Goal: Complete application form: Complete application form

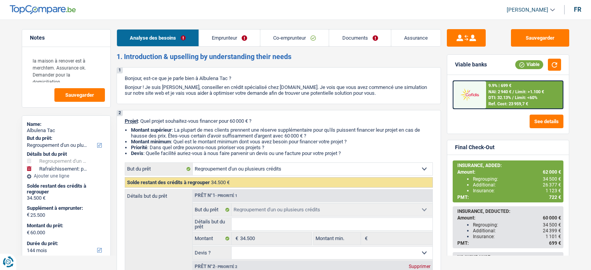
select select "refinancing"
select select "houseOrGarden"
select select "144"
select select "refinancing"
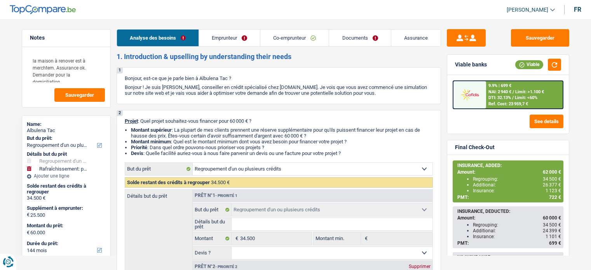
select select "refinancing"
select select "houseOrGarden"
select select "yes"
select select "144"
select select "publicEmployee"
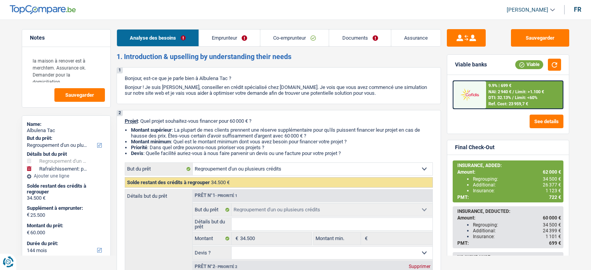
select select "worker"
select select "familyAllowances"
select select "netSalary"
select select "mealVouchers"
select select "netSalary"
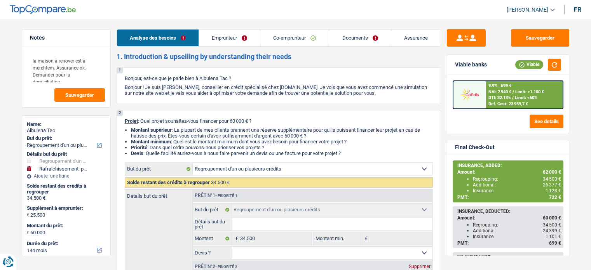
select select "ownerWithMortgage"
select select "mortgage"
select select "360"
select select "renovationLoan"
select select "120"
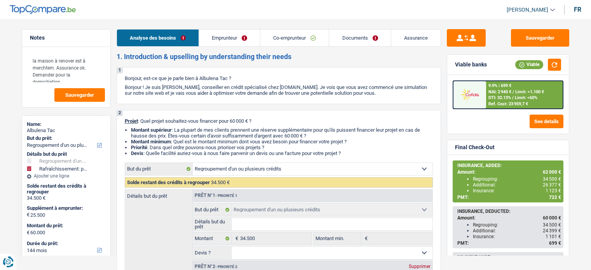
select select "carLoan"
select select "60"
select select "refinancing"
select select "houseOrGarden"
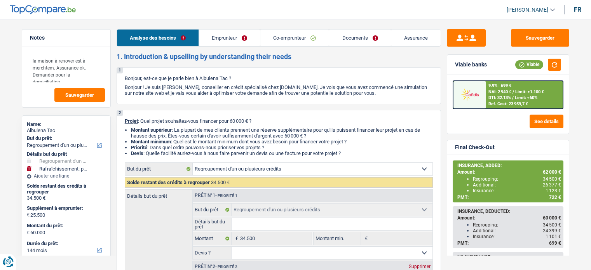
select select "yes"
select select "144"
select select "120"
click at [362, 35] on link "Documents" at bounding box center [359, 38] width 61 height 17
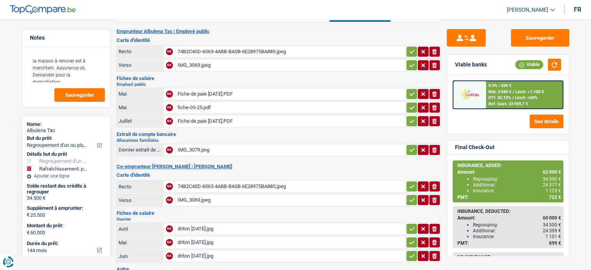
scroll to position [26, 0]
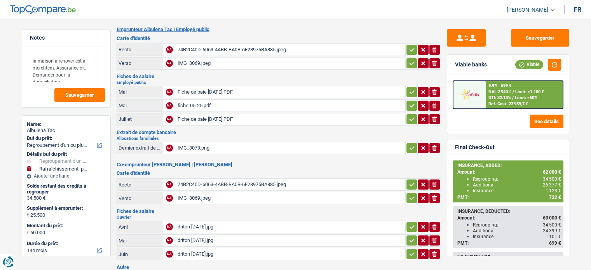
click at [200, 250] on div "driton juin 2025.jpg" at bounding box center [290, 254] width 226 height 12
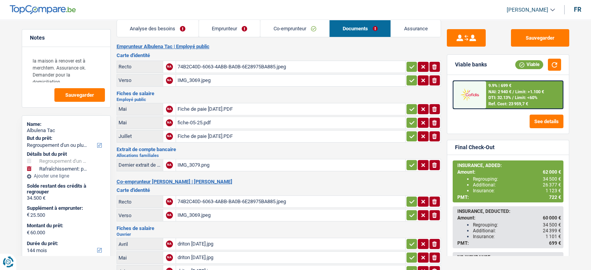
scroll to position [0, 0]
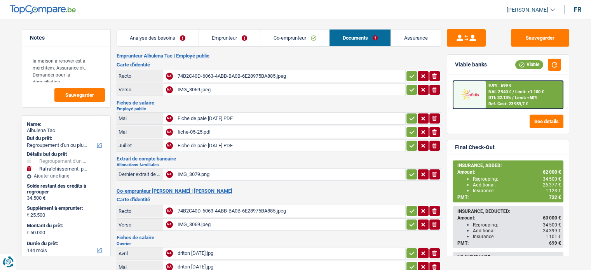
click at [137, 37] on link "Analyse des besoins" at bounding box center [158, 38] width 82 height 17
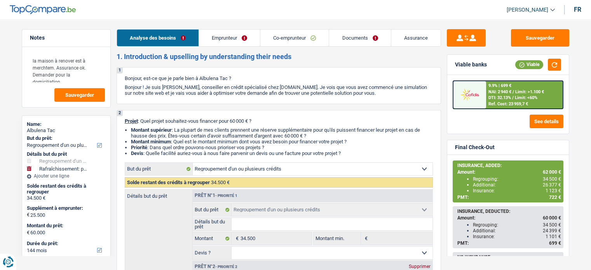
click at [353, 40] on link "Documents" at bounding box center [359, 38] width 61 height 17
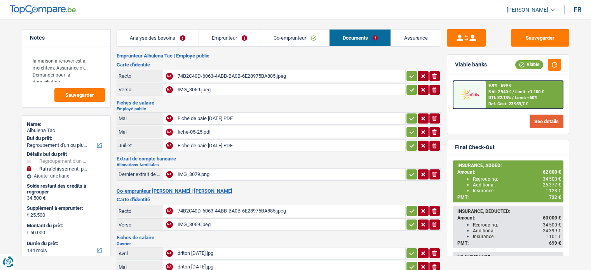
click at [541, 118] on button "See details" at bounding box center [546, 122] width 34 height 14
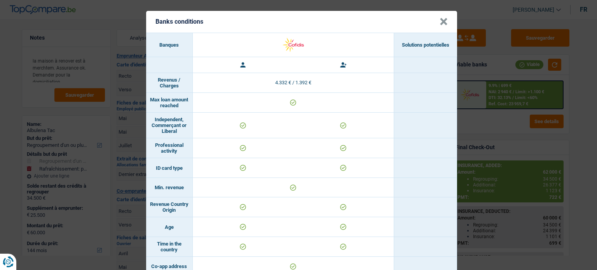
click at [442, 20] on button "×" at bounding box center [443, 22] width 8 height 8
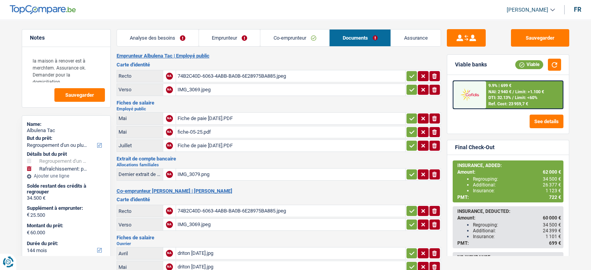
click at [485, 96] on div at bounding box center [469, 94] width 33 height 27
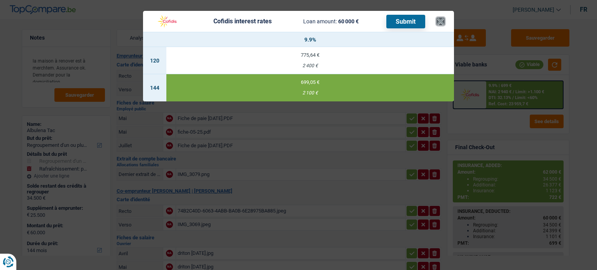
click at [440, 17] on button "×" at bounding box center [440, 21] width 8 height 8
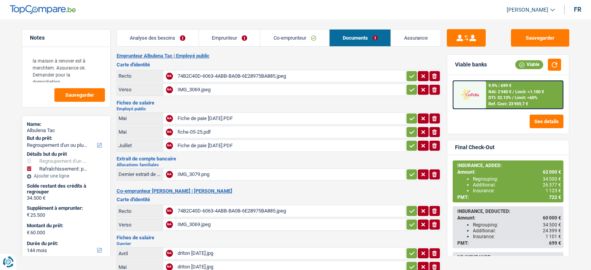
click at [154, 35] on link "Analyse des besoins" at bounding box center [158, 38] width 82 height 17
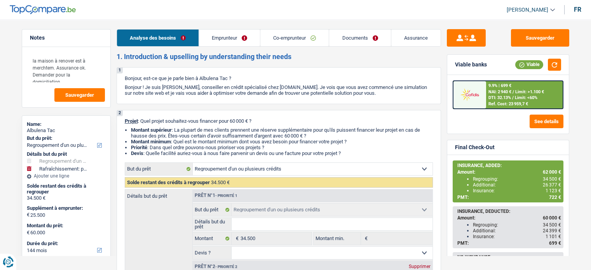
click at [418, 38] on link "Assurance" at bounding box center [415, 38] width 49 height 17
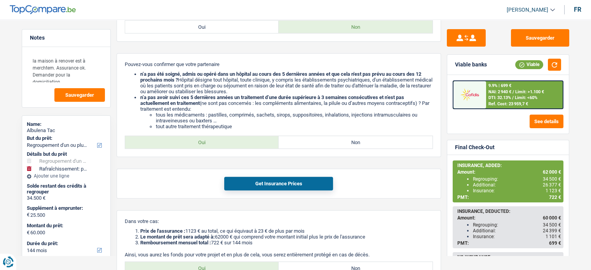
scroll to position [590, 0]
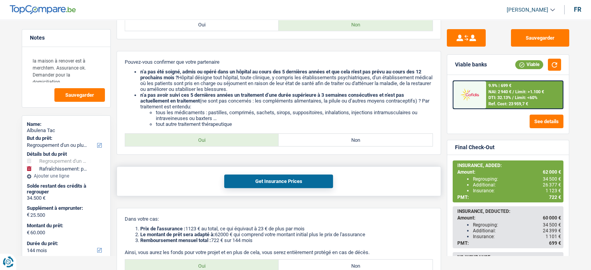
click at [287, 183] on button "Get Insurance Prices" at bounding box center [278, 181] width 109 height 14
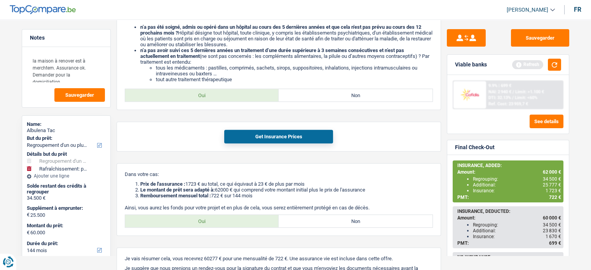
scroll to position [653, 0]
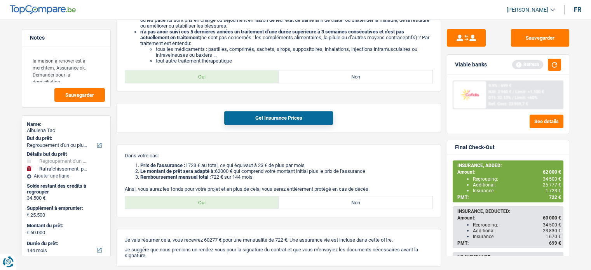
click at [515, 104] on div "Ref. Cost: 23 959,7 €" at bounding box center [508, 103] width 40 height 5
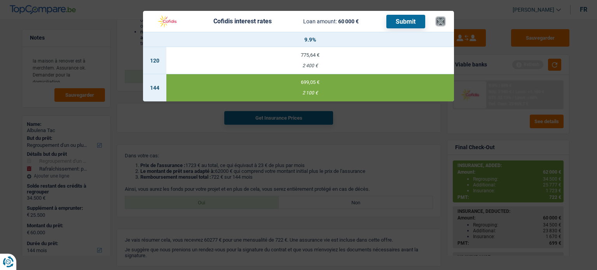
click at [439, 19] on button "×" at bounding box center [440, 21] width 8 height 8
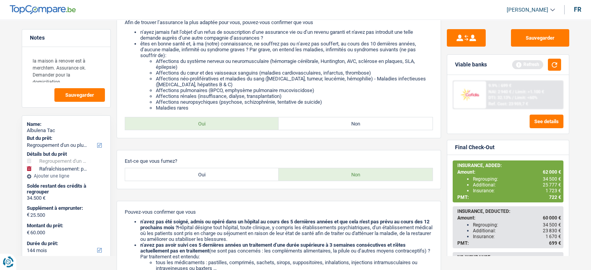
scroll to position [137, 0]
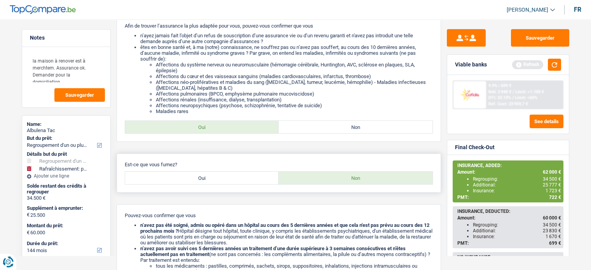
click at [215, 180] on label "Oui" at bounding box center [202, 178] width 154 height 12
click at [215, 180] on input "Oui" at bounding box center [202, 178] width 154 height 12
radio input "true"
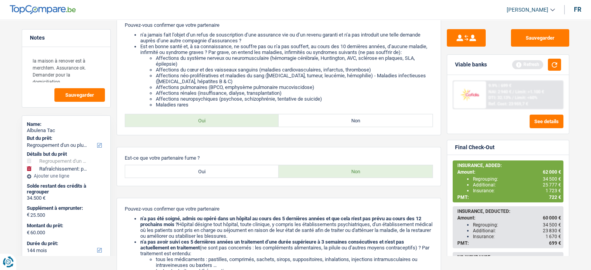
scroll to position [333, 0]
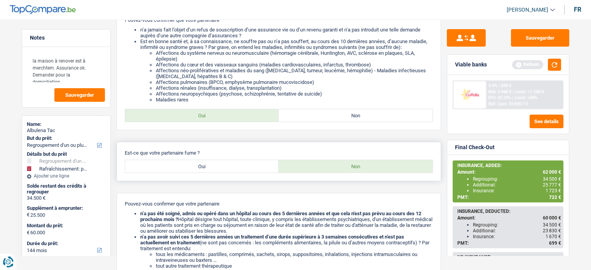
click at [210, 168] on label "Oui" at bounding box center [202, 166] width 154 height 12
click at [210, 168] on input "Oui" at bounding box center [202, 166] width 154 height 12
radio input "true"
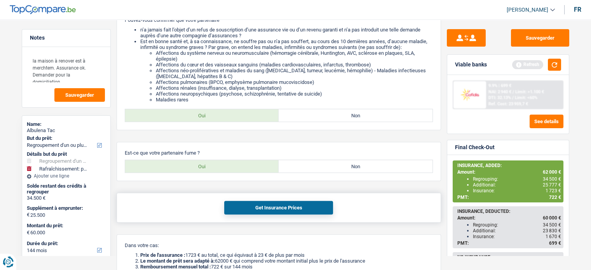
click at [246, 206] on button "Get Insurance Prices" at bounding box center [278, 208] width 109 height 14
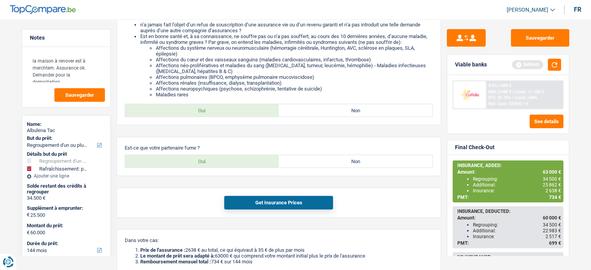
scroll to position [348, 0]
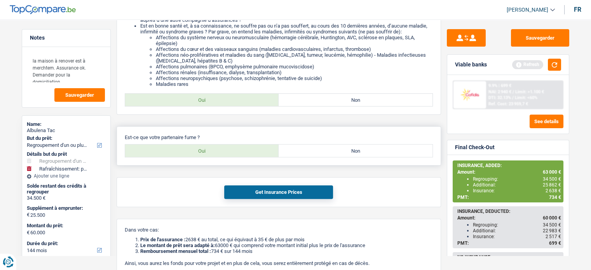
click at [371, 150] on label "Non" at bounding box center [355, 150] width 154 height 12
click at [371, 150] on input "Non" at bounding box center [355, 150] width 154 height 12
radio input "true"
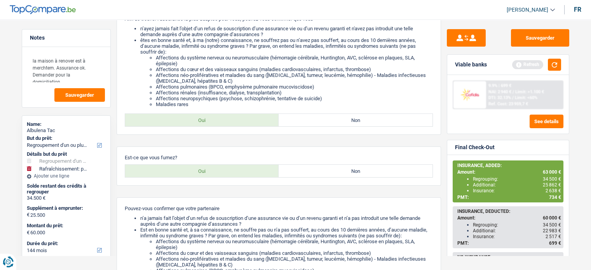
scroll to position [143, 0]
click at [394, 170] on label "Non" at bounding box center [355, 172] width 154 height 12
click at [394, 170] on input "Non" at bounding box center [355, 172] width 154 height 12
radio input "true"
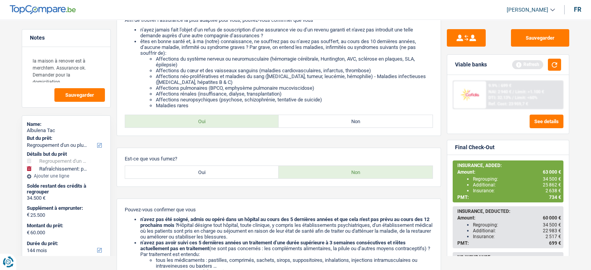
click at [515, 94] on div "9.9% | 699 € NAI: 2 940 € / Limit: >1.100 € DTI: 32.13% / Limit: <60% Ref. Cost…" at bounding box center [524, 94] width 77 height 27
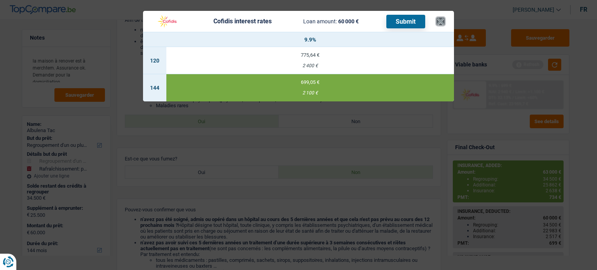
click at [443, 24] on button "×" at bounding box center [440, 21] width 8 height 8
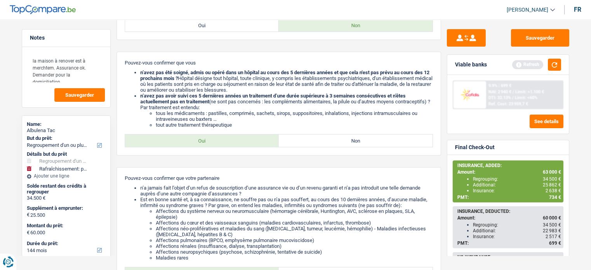
scroll to position [296, 0]
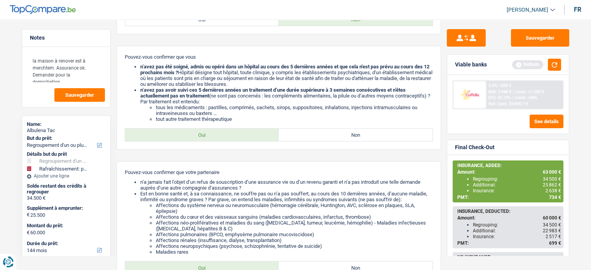
click at [571, 126] on div "Sauvegarder Viable banks Refresh 9.9% | 699 € NAI: 2 940 € / Limit: >1.100 € DT…" at bounding box center [508, 142] width 134 height 226
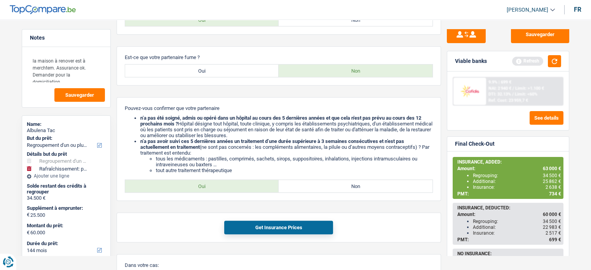
scroll to position [546, 0]
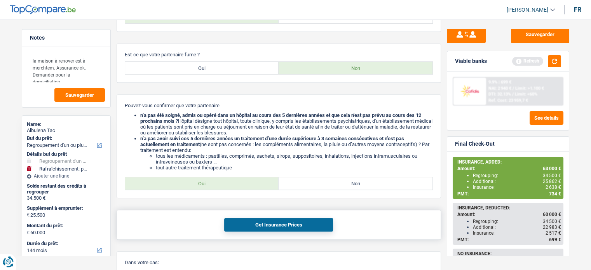
click at [264, 223] on button "Get Insurance Prices" at bounding box center [278, 225] width 109 height 14
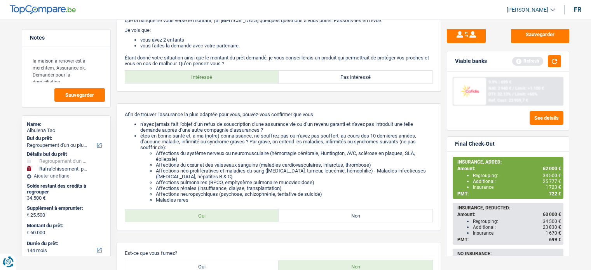
scroll to position [0, 0]
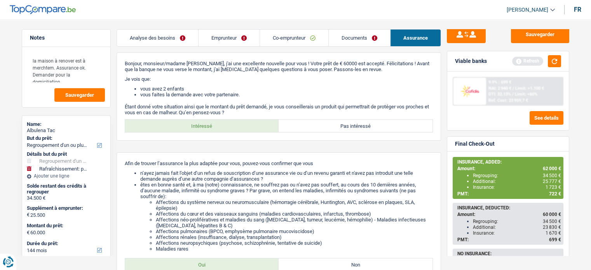
click at [227, 35] on link "Emprunteur" at bounding box center [228, 38] width 61 height 17
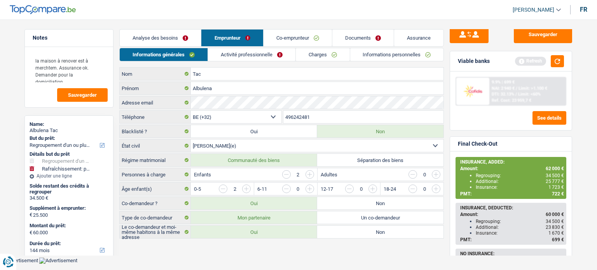
click at [279, 33] on link "Co-emprunteur" at bounding box center [297, 38] width 68 height 17
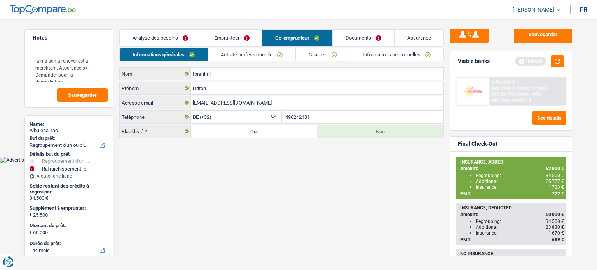
click at [238, 54] on link "Activité professionnelle" at bounding box center [251, 54] width 87 height 13
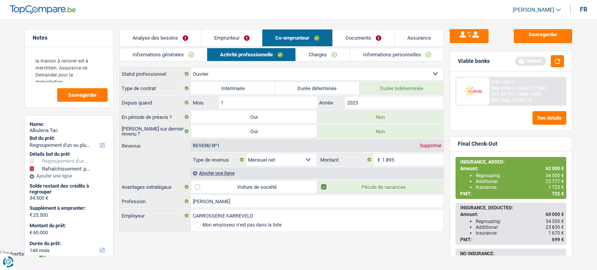
click at [365, 37] on link "Documents" at bounding box center [362, 38] width 61 height 17
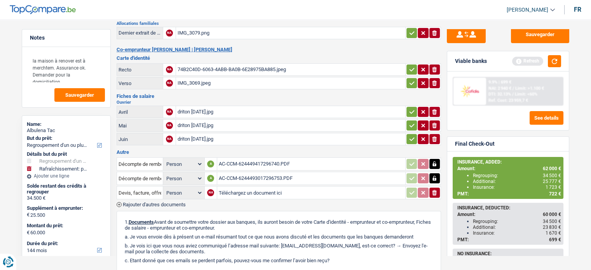
scroll to position [148, 0]
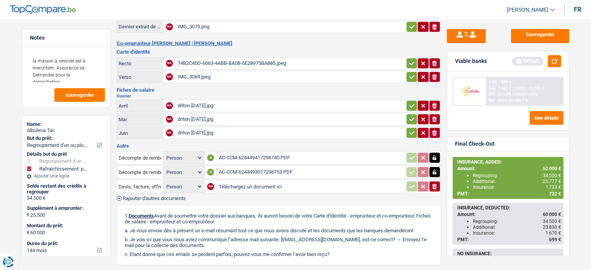
click at [140, 196] on span "Rajouter d'autres documents" at bounding box center [154, 198] width 63 height 5
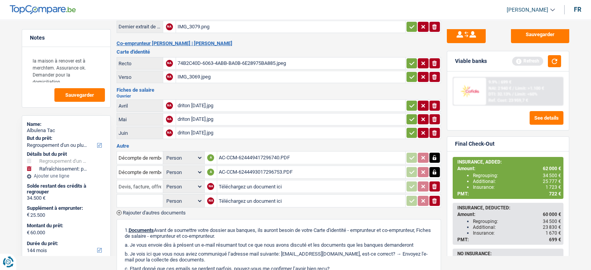
click at [144, 180] on input "Devis, facture, offre, bon de commande" at bounding box center [139, 186] width 43 height 12
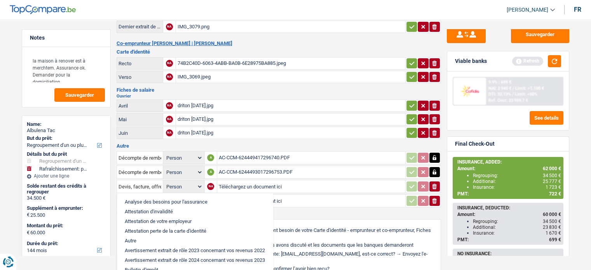
click at [137, 236] on li "Autre" at bounding box center [195, 241] width 148 height 10
type input "Autre"
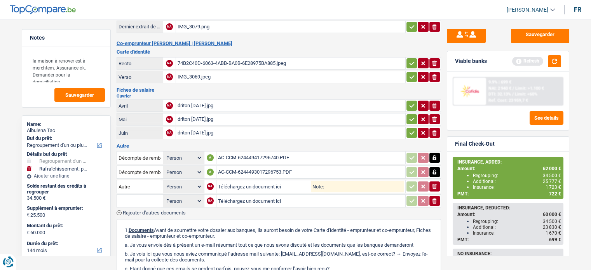
click at [242, 181] on input "Téléchargez un document ici" at bounding box center [264, 187] width 93 height 12
type input "C:\fakepath\combinepdf.pdf"
click at [335, 181] on input "Note:" at bounding box center [364, 187] width 80 height 12
type input "fiche 07 mr"
click at [231, 181] on div "combinepdf.pdf" at bounding box center [264, 187] width 93 height 12
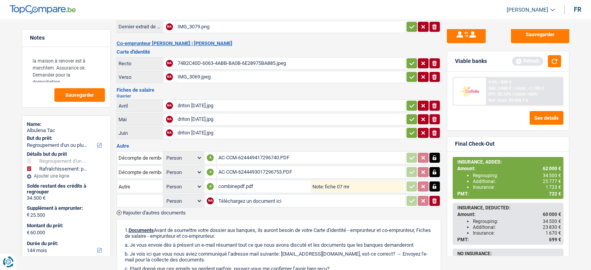
click at [237, 181] on div "combinepdf.pdf" at bounding box center [264, 187] width 93 height 12
click at [435, 184] on icon "button" at bounding box center [434, 186] width 3 height 5
click at [435, 184] on icon "button" at bounding box center [434, 186] width 5 height 5
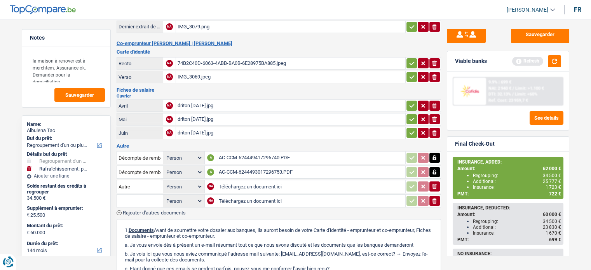
click at [266, 181] on input "Téléchargez un document ici" at bounding box center [311, 187] width 185 height 12
type input "C:\fakepath\Fiche de paie Août 2025 2.PDF"
click at [340, 181] on input "Note:" at bounding box center [363, 187] width 79 height 12
type input "mme fiche 08"
click at [243, 195] on input "Téléchargez un document ici" at bounding box center [310, 201] width 185 height 12
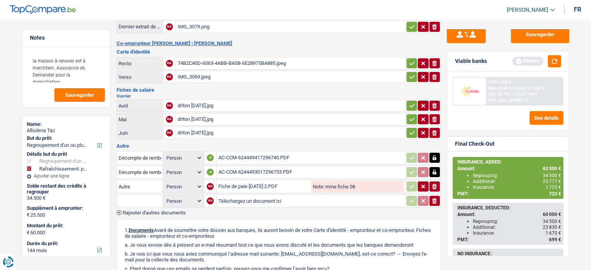
type input "C:\fakepath\image0.jpeg"
click at [327, 195] on input "Note:" at bounding box center [363, 201] width 79 height 12
type input "fiche mr 07"
click at [155, 210] on span "Rajouter d'autres documents" at bounding box center [154, 212] width 63 height 5
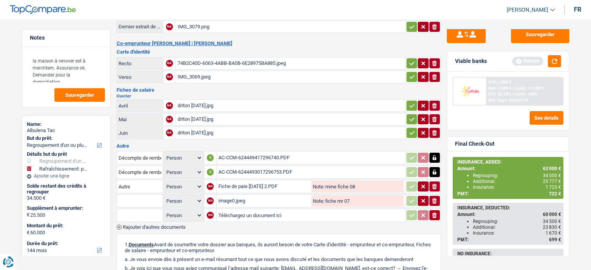
click at [158, 195] on input "text" at bounding box center [139, 201] width 43 height 12
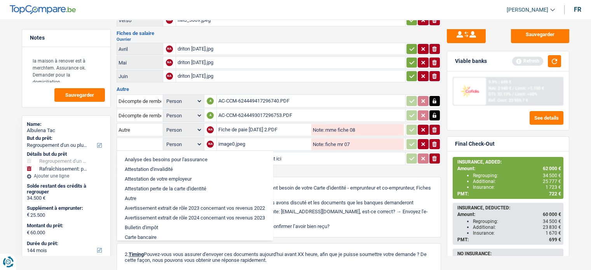
scroll to position [204, 0]
click at [131, 139] on input "text" at bounding box center [139, 145] width 43 height 12
click at [135, 194] on li "Autre" at bounding box center [195, 199] width 148 height 10
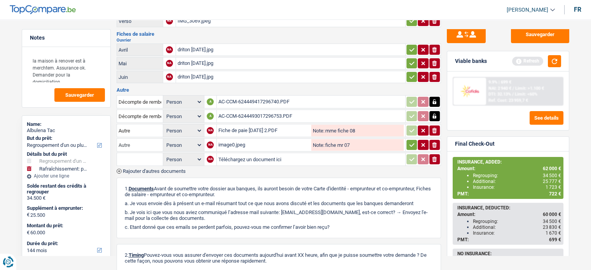
click at [143, 139] on input "Autre" at bounding box center [139, 145] width 43 height 12
type input "A"
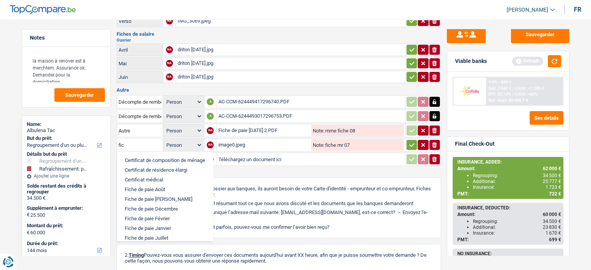
click at [147, 233] on li "Fiche de paie Juillet" at bounding box center [165, 238] width 88 height 10
type input "Fiche de paie Juillet"
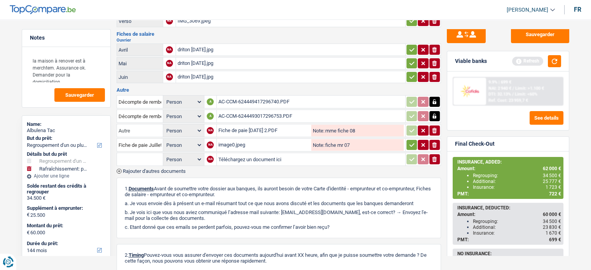
click at [144, 126] on input "Autre" at bounding box center [139, 130] width 43 height 12
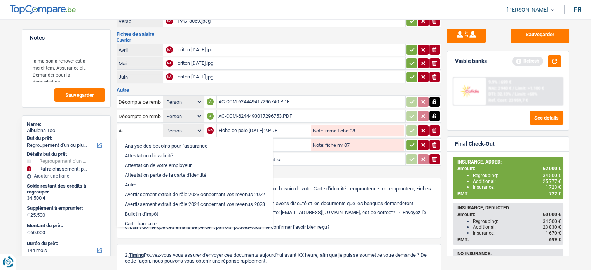
type input "A"
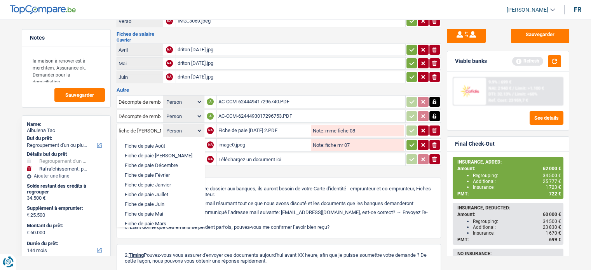
click at [145, 141] on li "Fiche de paie Août" at bounding box center [161, 146] width 80 height 10
type input "Fiche de paie Août"
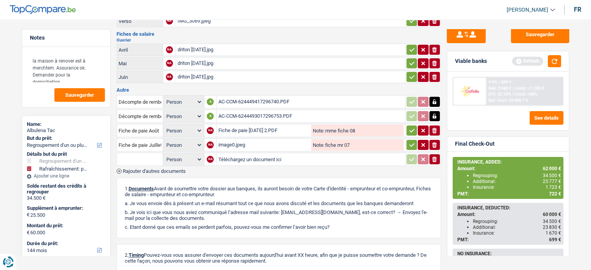
click at [233, 153] on input "Téléchargez un document ici" at bounding box center [310, 159] width 185 height 12
type input "C:\fakepath\image1.png"
click at [333, 153] on input "Note:" at bounding box center [363, 159] width 79 height 12
type input "alloc 07"
click at [146, 153] on input "text" at bounding box center [139, 159] width 43 height 12
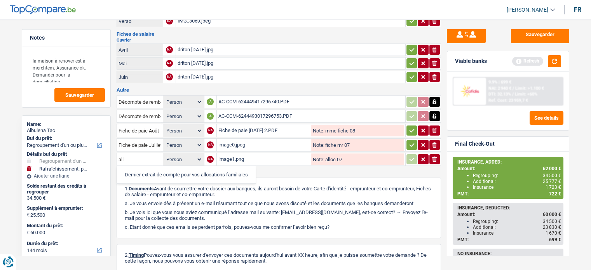
click at [149, 170] on li "Dernier extrait de compte pour vos allocations familiales" at bounding box center [186, 175] width 131 height 10
type input "Dernier extrait de compte pour vos allocations familiales"
click at [410, 129] on icon "button" at bounding box center [411, 130] width 5 height 3
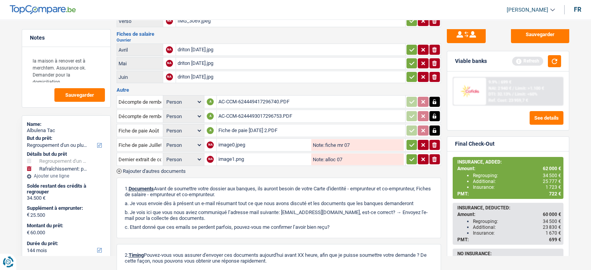
click at [410, 141] on icon "button" at bounding box center [412, 145] width 6 height 8
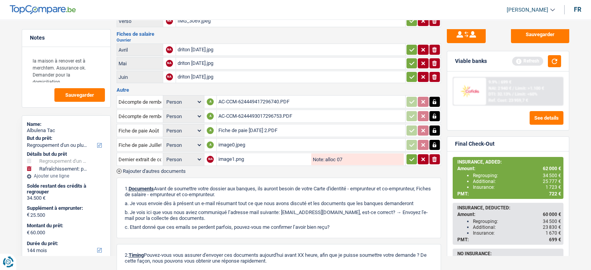
click at [412, 156] on button "button" at bounding box center [411, 159] width 10 height 10
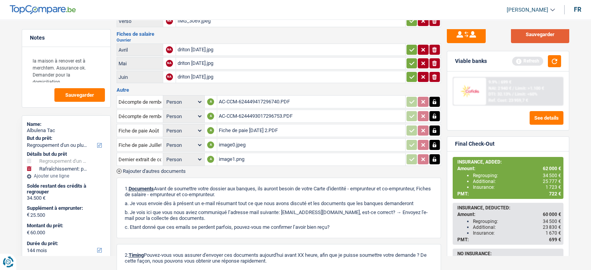
click at [540, 35] on button "Sauvegarder" at bounding box center [540, 34] width 58 height 17
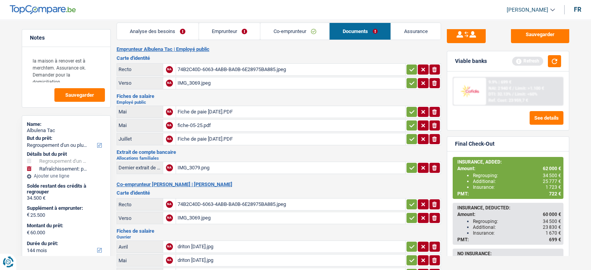
scroll to position [0, 0]
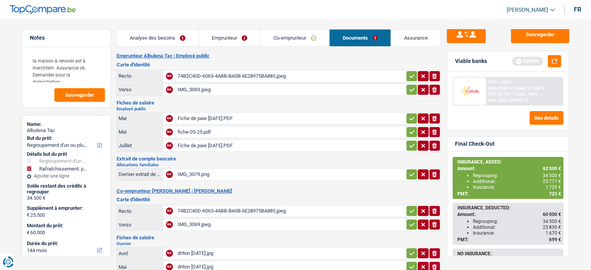
click at [355, 30] on link "Documents" at bounding box center [359, 38] width 61 height 17
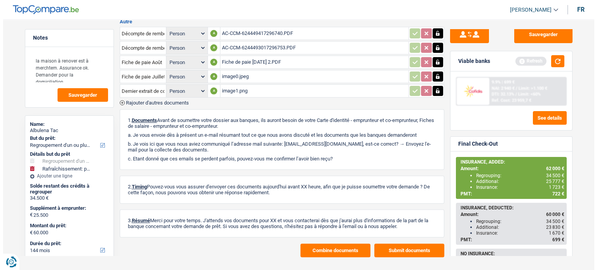
scroll to position [273, 0]
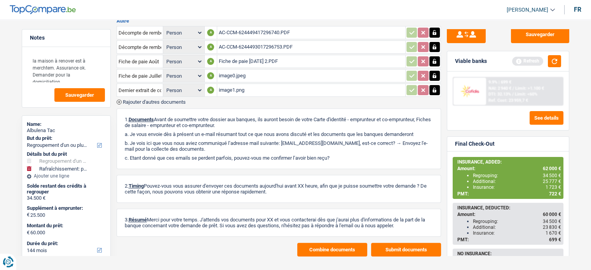
click at [415, 244] on button "Submit documents" at bounding box center [406, 250] width 70 height 14
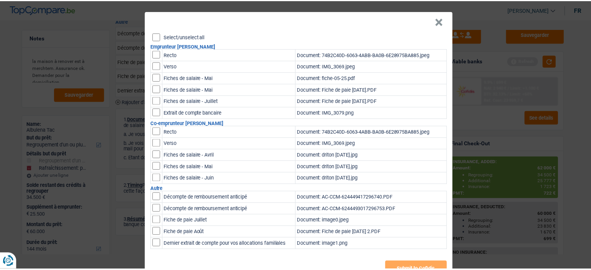
scroll to position [0, 0]
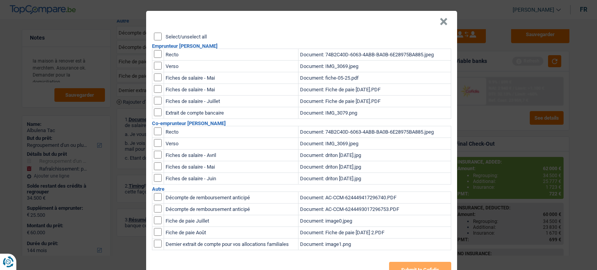
click at [155, 35] on input "Select/unselect all" at bounding box center [158, 37] width 8 height 8
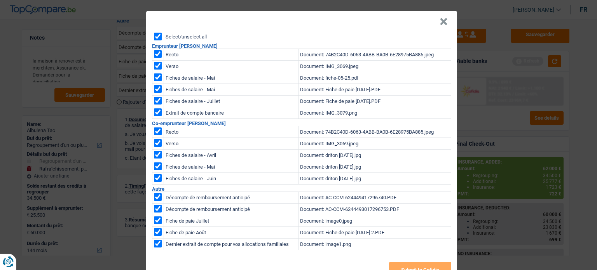
checkbox input "true"
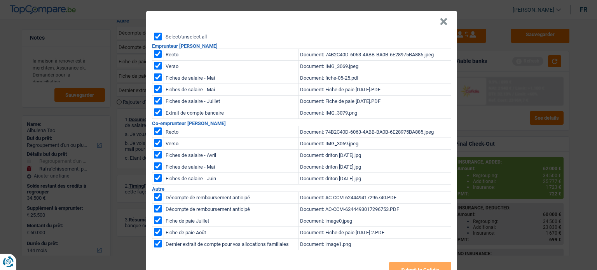
checkbox input "true"
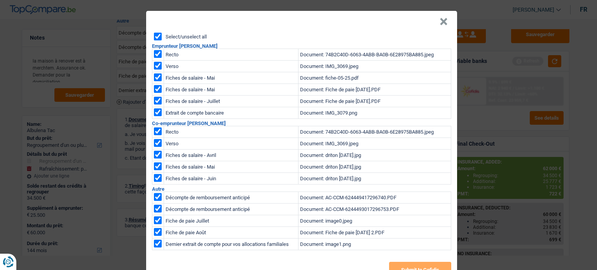
checkbox input "true"
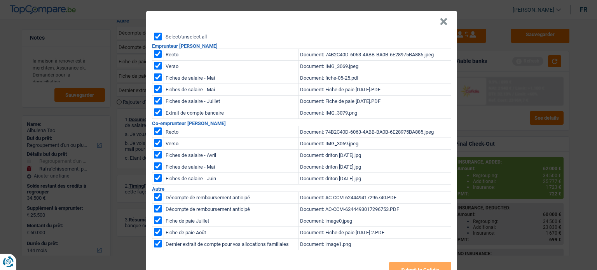
checkbox input "true"
click at [154, 35] on input "Select/unselect all" at bounding box center [158, 37] width 8 height 8
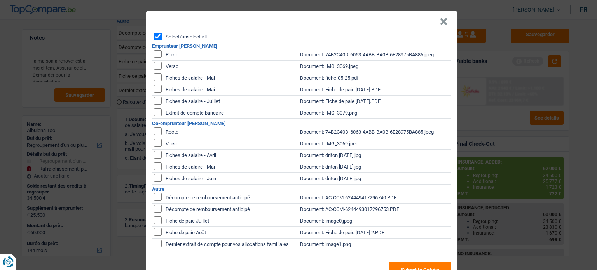
checkbox input "false"
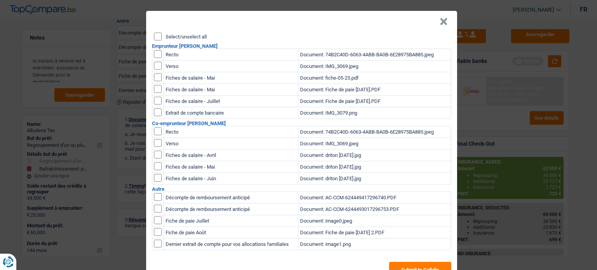
checkbox input "false"
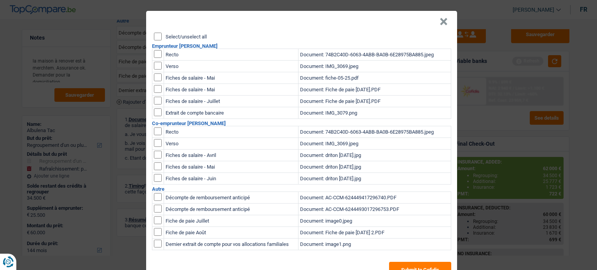
checkbox input "false"
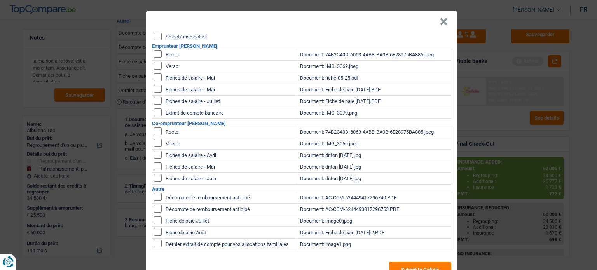
checkbox input "false"
click at [155, 201] on input "checkbox" at bounding box center [158, 197] width 8 height 8
checkbox input "true"
click at [155, 201] on input "checkbox" at bounding box center [158, 197] width 8 height 8
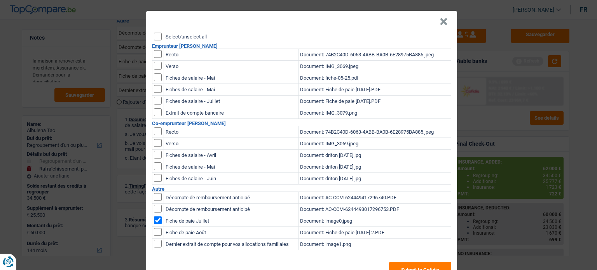
checkbox input "true"
click at [155, 201] on input "checkbox" at bounding box center [158, 197] width 8 height 8
checkbox input "true"
click at [424, 265] on button "Submit to Cofidis" at bounding box center [420, 270] width 62 height 16
click at [439, 21] on button "×" at bounding box center [443, 22] width 8 height 8
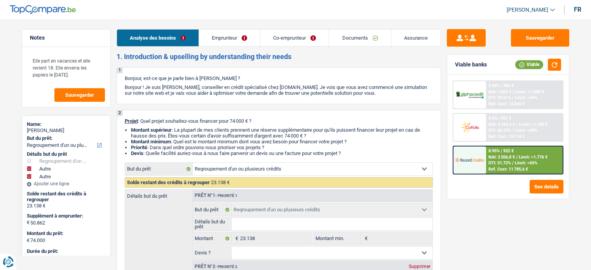
select select "refinancing"
select select "other"
select select "120"
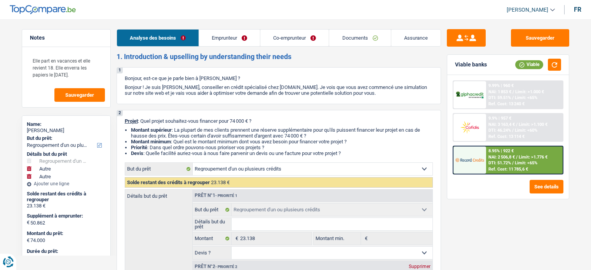
select select "refinancing"
select select "other"
select select "yes"
select select "other"
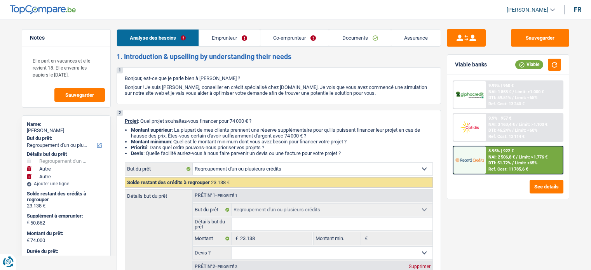
select select "120"
select select "privateEmployee"
select select "netSalary"
select select "familyAllowances"
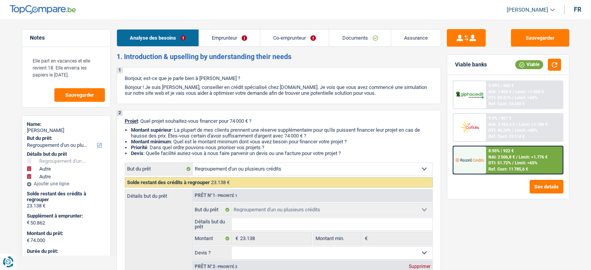
select select "mealVouchers"
select select "netSalary"
select select "mealVouchers"
select select "ownerWithMortgage"
select select "personalLoan"
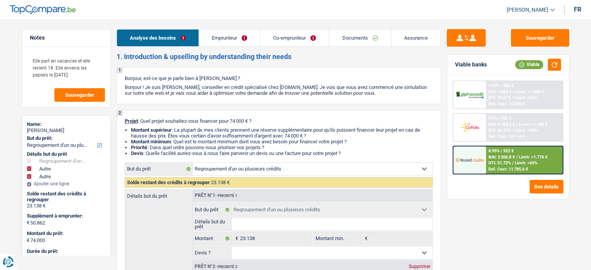
select select "other"
select select "36"
select select "personalLoan"
select select "other"
select select "120"
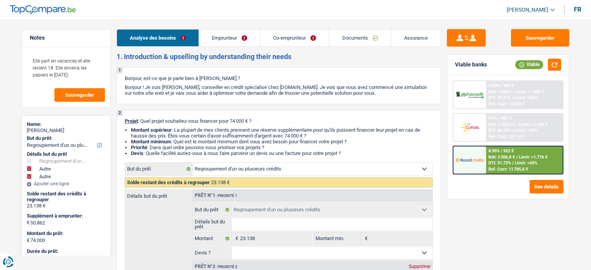
select select "personalLoan"
select select "other"
select select "84"
select select "mortgage"
select select "240"
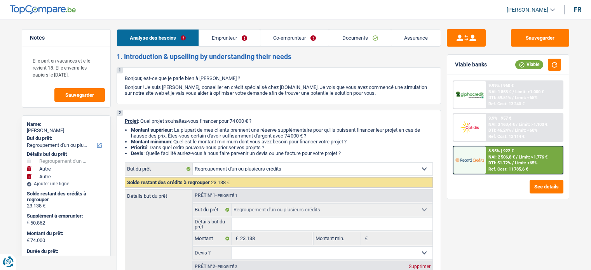
select select "refinancing"
select select "other"
select select "yes"
select select "other"
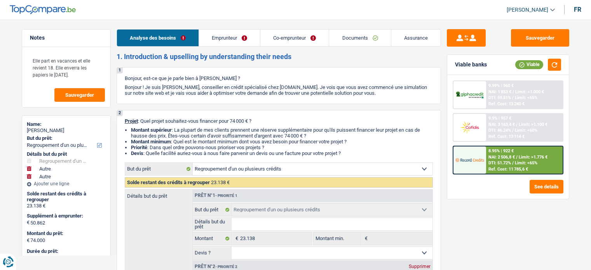
select select "120"
click at [215, 41] on link "Emprunteur" at bounding box center [229, 38] width 61 height 17
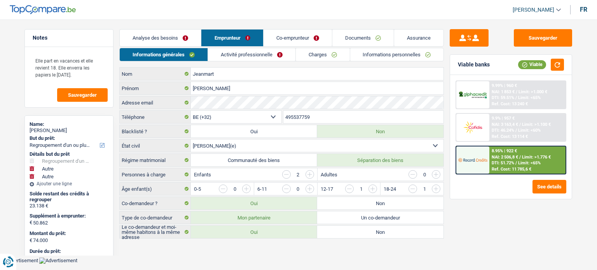
click at [318, 51] on link "Charges" at bounding box center [323, 54] width 54 height 13
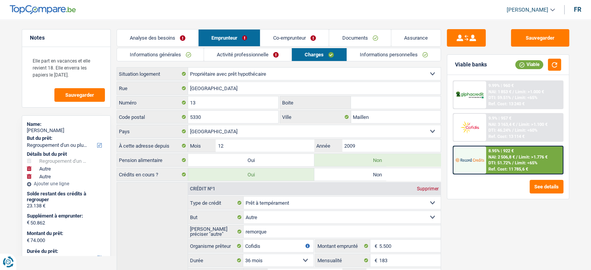
click at [137, 39] on link "Analyse des besoins" at bounding box center [157, 38] width 81 height 17
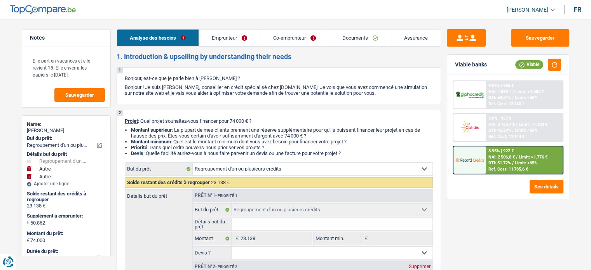
click at [239, 34] on link "Emprunteur" at bounding box center [229, 38] width 61 height 17
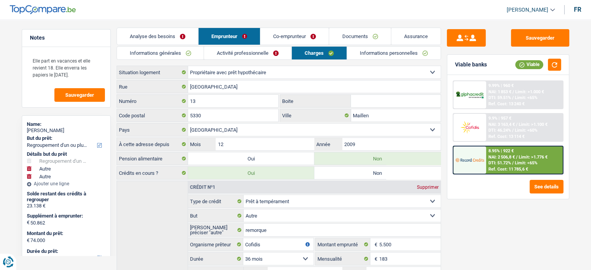
scroll to position [1, 0]
click at [138, 31] on link "Analyse des besoins" at bounding box center [157, 37] width 81 height 17
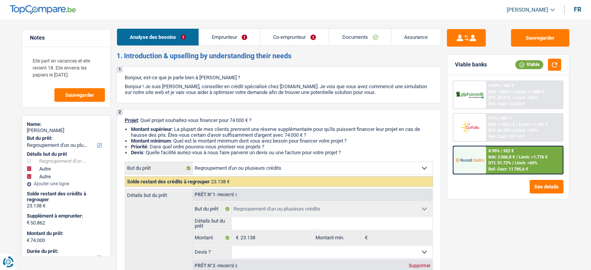
click at [241, 35] on link "Emprunteur" at bounding box center [229, 37] width 61 height 17
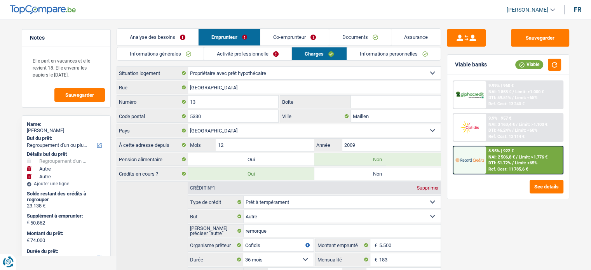
click at [166, 38] on link "Analyse des besoins" at bounding box center [157, 37] width 81 height 17
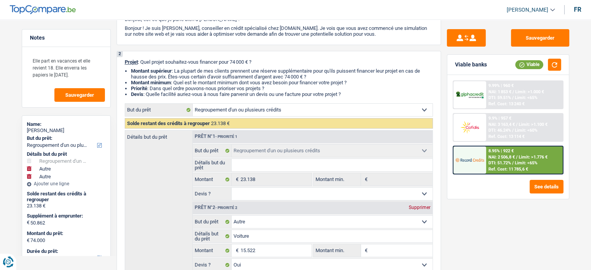
scroll to position [62, 0]
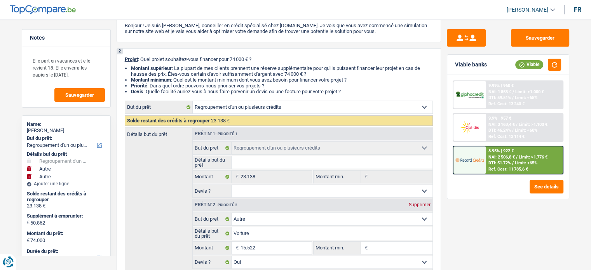
click at [505, 160] on span "DTI: 51.72%" at bounding box center [499, 162] width 23 height 5
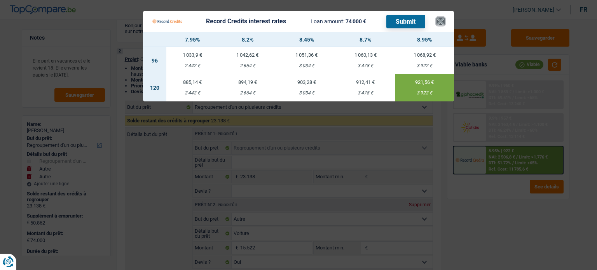
click at [441, 21] on button "×" at bounding box center [440, 21] width 8 height 8
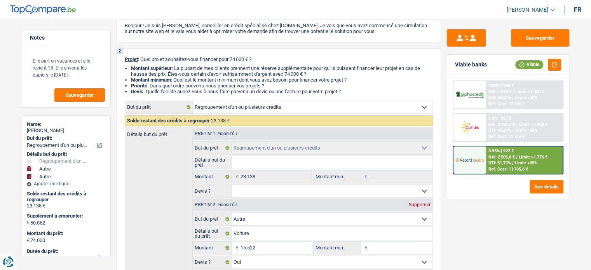
click at [467, 127] on img at bounding box center [469, 127] width 29 height 14
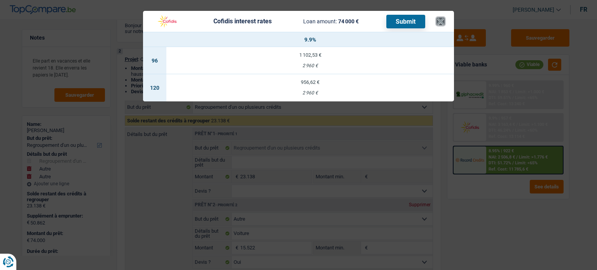
click at [438, 25] on button "×" at bounding box center [440, 21] width 8 height 8
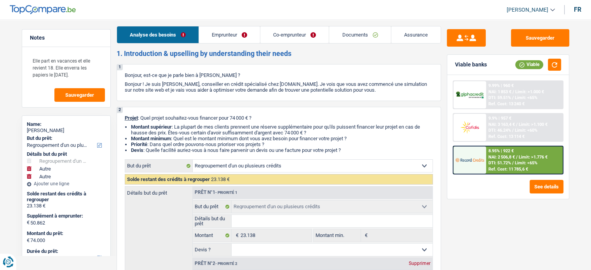
scroll to position [0, 0]
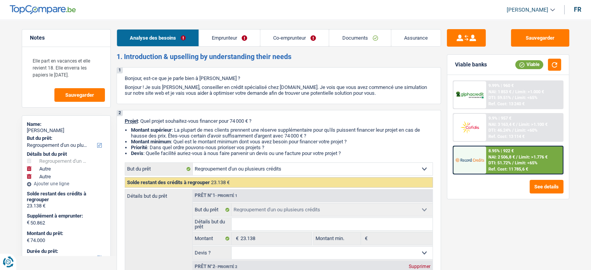
click at [238, 40] on link "Emprunteur" at bounding box center [229, 38] width 61 height 17
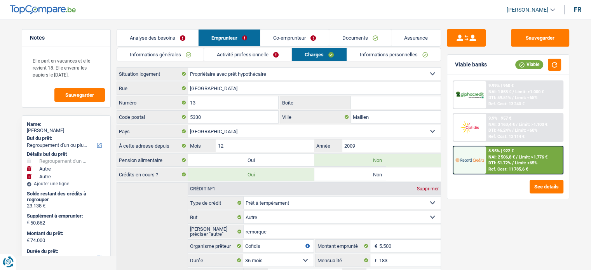
click at [165, 52] on link "Informations générales" at bounding box center [160, 54] width 87 height 13
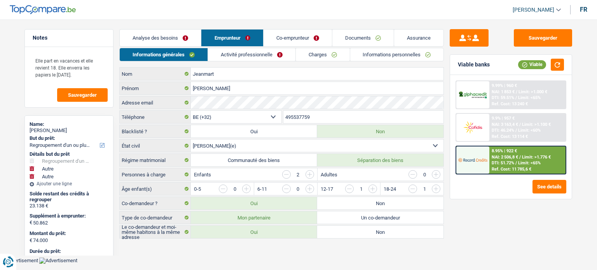
click at [286, 40] on link "Co-emprunteur" at bounding box center [297, 38] width 68 height 17
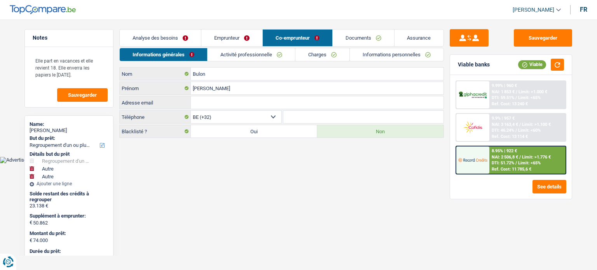
click at [177, 38] on link "Analyse des besoins" at bounding box center [160, 38] width 81 height 17
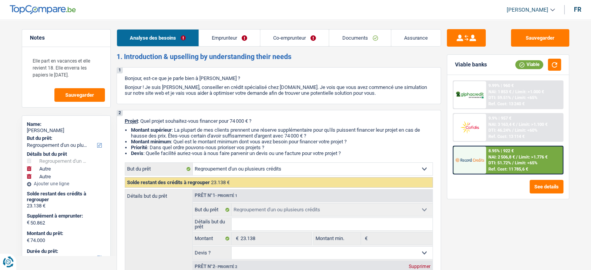
click at [219, 37] on link "Emprunteur" at bounding box center [229, 38] width 61 height 17
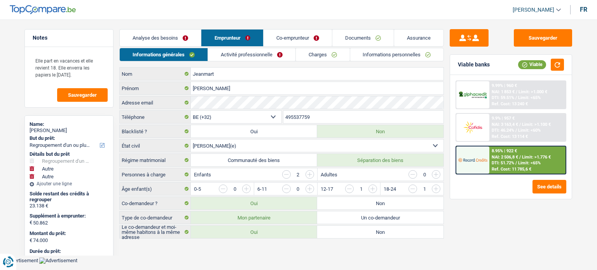
click at [316, 57] on link "Charges" at bounding box center [323, 54] width 54 height 13
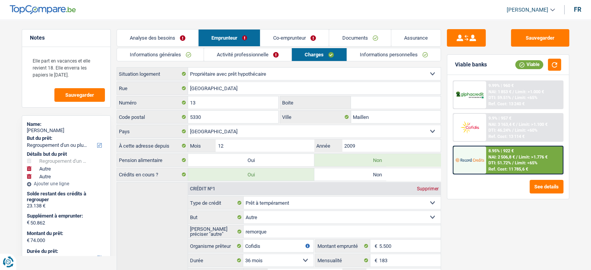
click at [163, 30] on link "Analyse des besoins" at bounding box center [157, 38] width 81 height 17
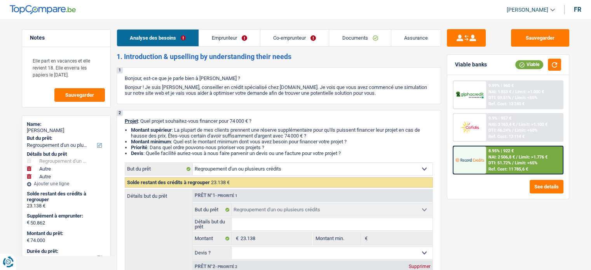
click at [233, 32] on link "Emprunteur" at bounding box center [229, 38] width 61 height 17
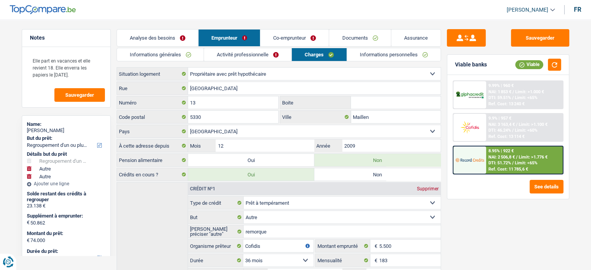
click at [151, 35] on link "Analyse des besoins" at bounding box center [157, 38] width 81 height 17
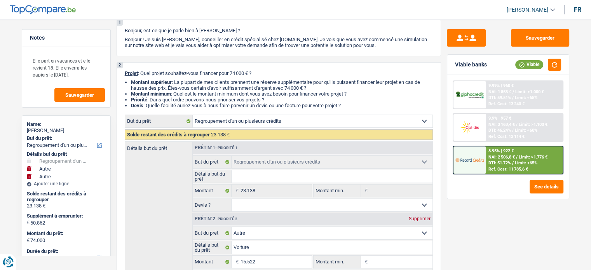
scroll to position [42, 0]
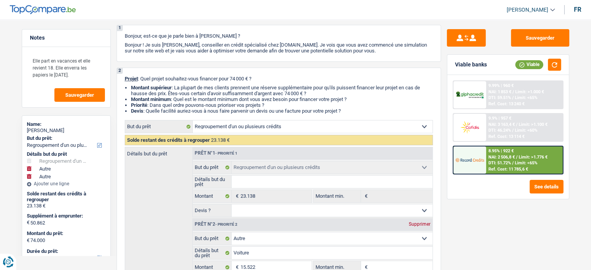
click at [508, 129] on span "DTI: 46.24%" at bounding box center [499, 130] width 23 height 5
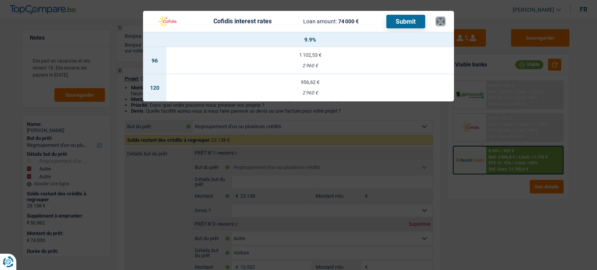
click at [441, 24] on button "×" at bounding box center [440, 21] width 8 height 8
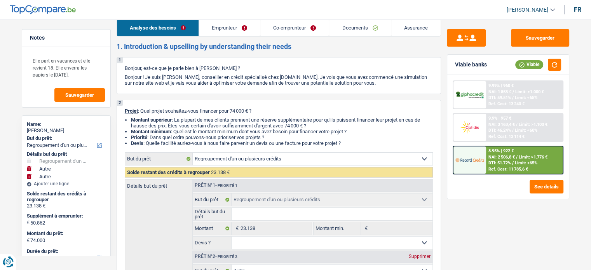
scroll to position [0, 0]
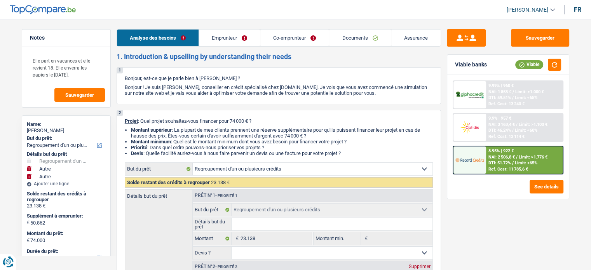
click at [414, 38] on link "Assurance" at bounding box center [415, 38] width 49 height 17
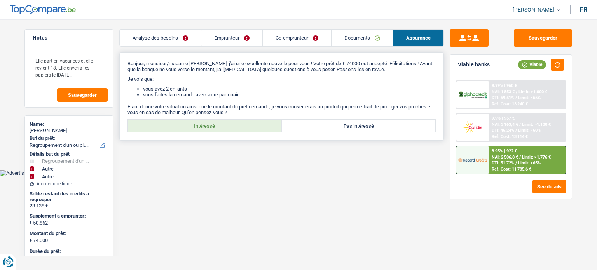
click at [243, 124] on label "Intéressé" at bounding box center [205, 126] width 154 height 12
click at [243, 124] on input "Intéressé" at bounding box center [205, 126] width 154 height 12
radio input "true"
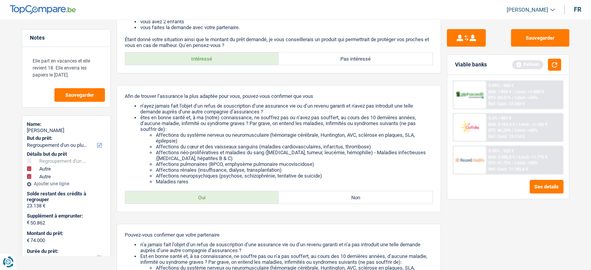
scroll to position [77, 0]
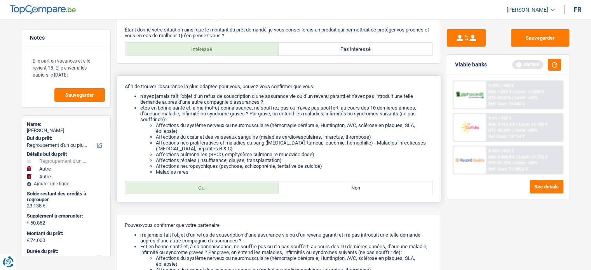
click at [195, 188] on label "Oui" at bounding box center [202, 187] width 154 height 12
click at [195, 188] on input "Oui" at bounding box center [202, 187] width 154 height 12
radio input "true"
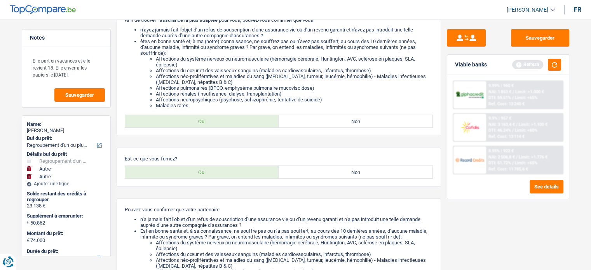
scroll to position [147, 0]
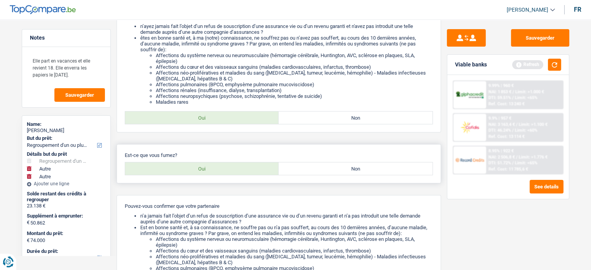
click at [219, 162] on div "Est-ce que vous fumez? Oui Non Tous les champs sont obligatoires. Veuillez séle…" at bounding box center [279, 163] width 324 height 39
click at [216, 165] on label "Oui" at bounding box center [202, 168] width 154 height 12
click at [216, 165] on input "Oui" at bounding box center [202, 168] width 154 height 12
radio input "true"
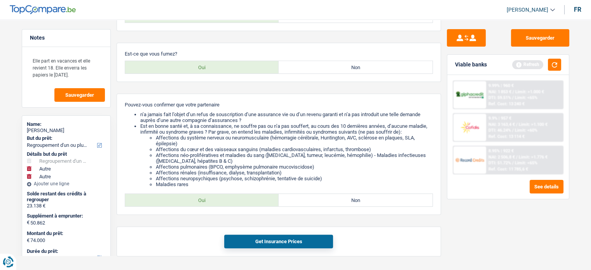
scroll to position [261, 0]
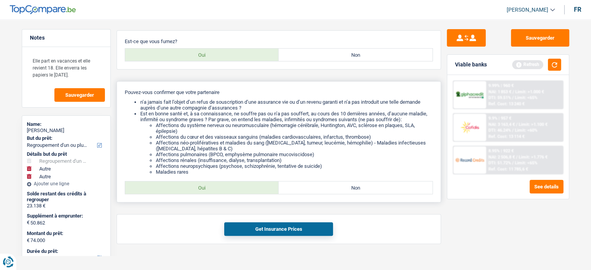
click at [216, 188] on label "Oui" at bounding box center [202, 187] width 154 height 12
click at [216, 188] on input "Oui" at bounding box center [202, 187] width 154 height 12
radio input "true"
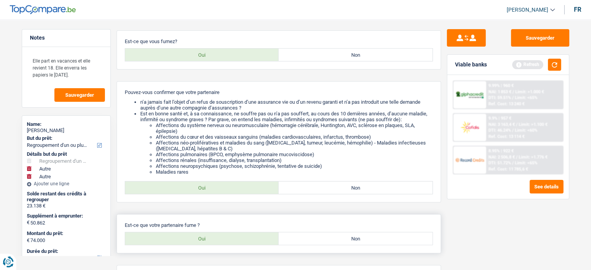
click at [228, 241] on label "Oui" at bounding box center [202, 238] width 154 height 12
click at [228, 241] on input "Oui" at bounding box center [202, 238] width 154 height 12
radio input "true"
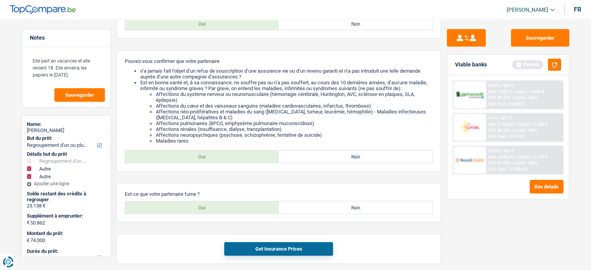
scroll to position [297, 0]
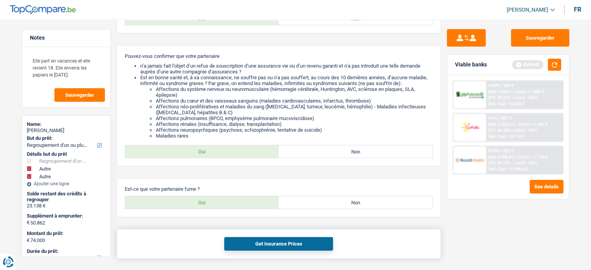
click at [290, 247] on button "Get Insurance Prices" at bounding box center [278, 244] width 109 height 14
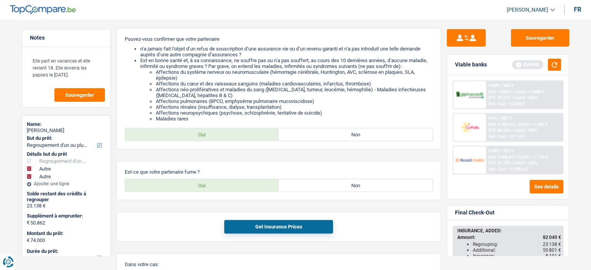
scroll to position [313, 0]
click at [579, 194] on main "Notes Elle part en vacances et elle revient 18. Elle enverra les papiers le [DA…" at bounding box center [295, 40] width 591 height 685
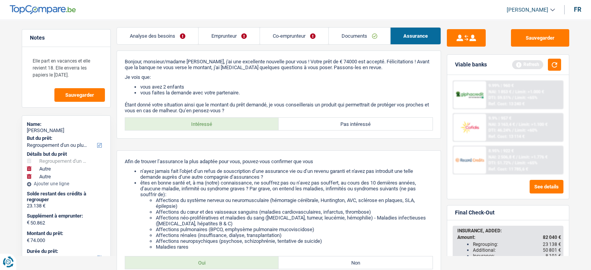
scroll to position [0, 0]
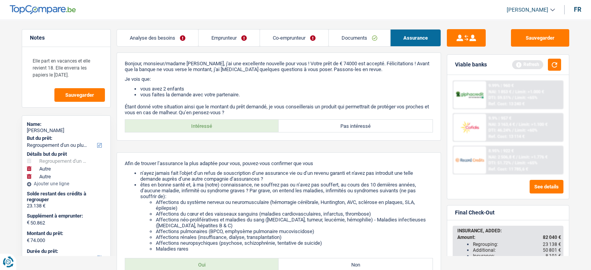
click at [537, 127] on div "9.9% | 957 € NAI: 3 163,4 € / Limit: >1.100 € DTI: 46.24% / Limit: <60% Ref. Co…" at bounding box center [524, 127] width 77 height 27
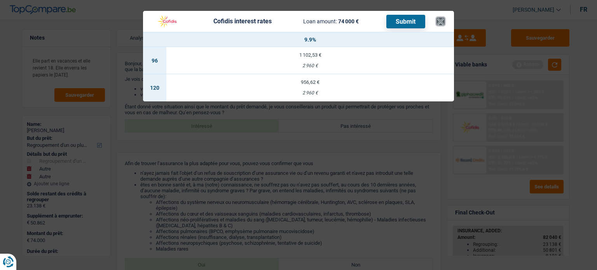
click at [436, 20] on button "×" at bounding box center [440, 21] width 8 height 8
